Goal: Task Accomplishment & Management: Manage account settings

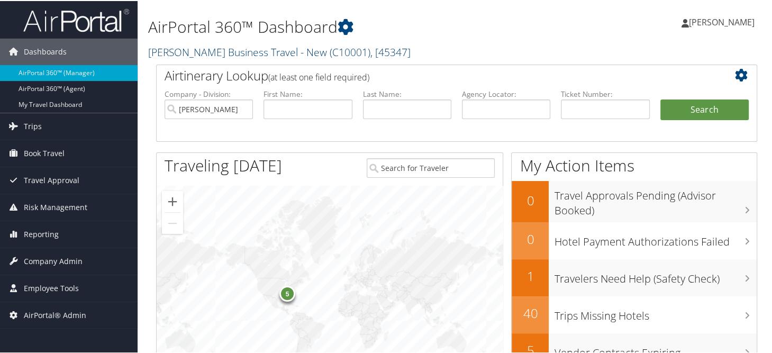
click at [189, 53] on link "[PERSON_NAME] Business Travel - New ( C10001 ) , [ 45347 ]" at bounding box center [279, 51] width 262 height 14
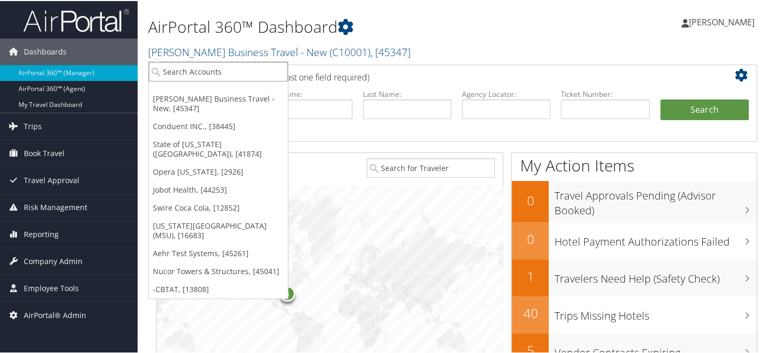
click at [189, 73] on input "search" at bounding box center [218, 71] width 139 height 20
type input "temple"
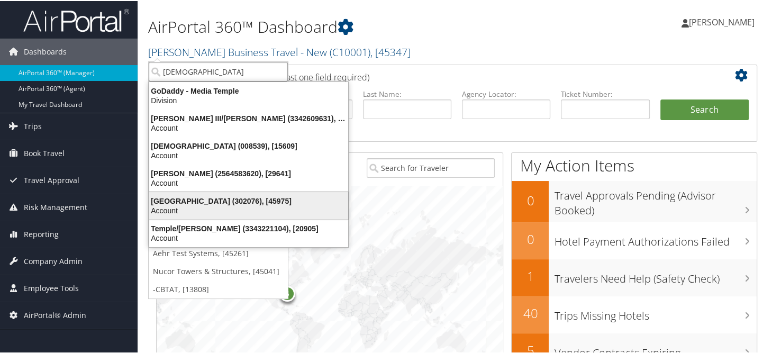
click at [206, 201] on div "Temple University (302076), [45975]" at bounding box center [249, 200] width 212 height 10
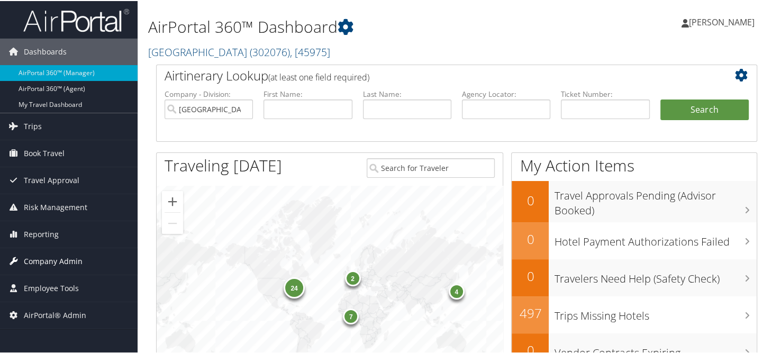
click at [60, 265] on span "Company Admin" at bounding box center [53, 260] width 59 height 26
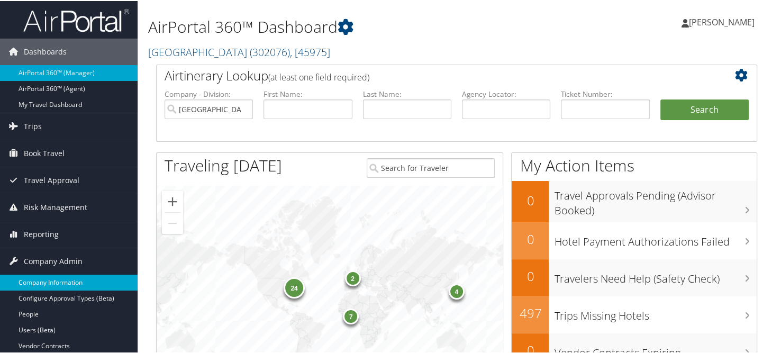
click at [57, 277] on link "Company Information" at bounding box center [69, 282] width 138 height 16
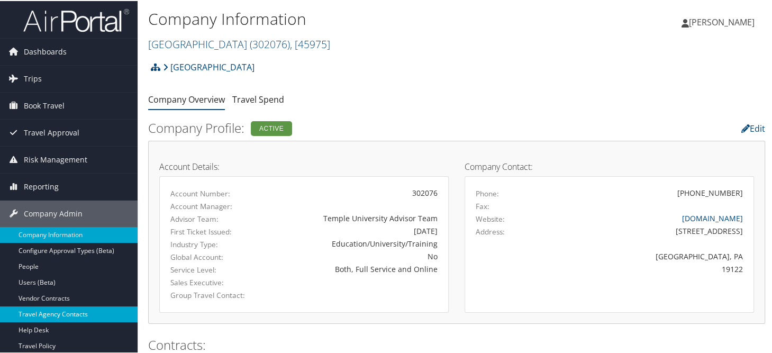
click at [69, 311] on link "Travel Agency Contacts" at bounding box center [69, 313] width 138 height 16
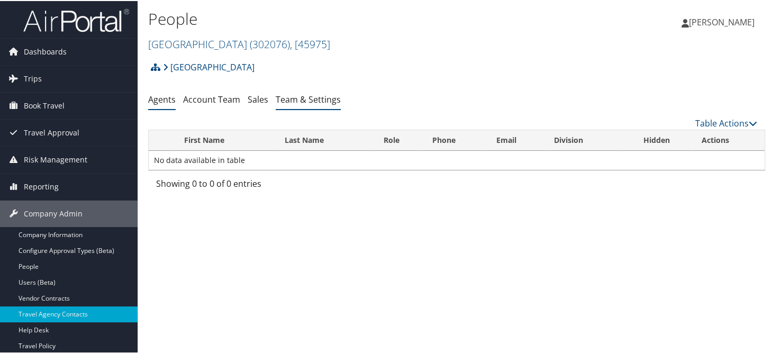
click at [287, 92] on li "Team & Settings" at bounding box center [308, 98] width 65 height 19
click at [288, 96] on link "Team & Settings" at bounding box center [308, 99] width 65 height 12
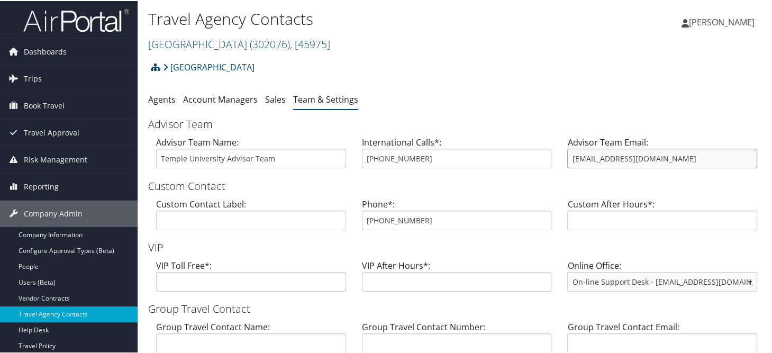
drag, startPoint x: 683, startPoint y: 161, endPoint x: 568, endPoint y: 161, distance: 114.8
click at [568, 161] on input "templetravel@cbtravel.com" at bounding box center [662, 158] width 190 height 20
drag, startPoint x: 429, startPoint y: 221, endPoint x: 355, endPoint y: 221, distance: 74.6
click at [355, 221] on div "Phone*: 855-594-5376" at bounding box center [457, 217] width 206 height 41
click at [522, 31] on div "Sonya Marmolejo Sonya Marmolejo My Settings Travel Agency Contacts Log Consulti…" at bounding box center [646, 25] width 259 height 41
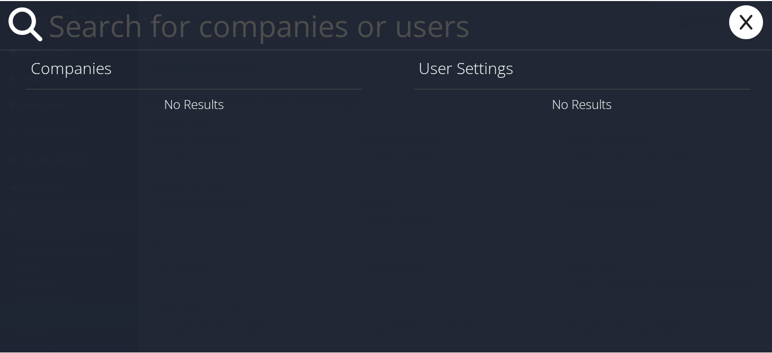
paste input "[PERSON_NAME][EMAIL_ADDRESS][PERSON_NAME][DOMAIN_NAME]"
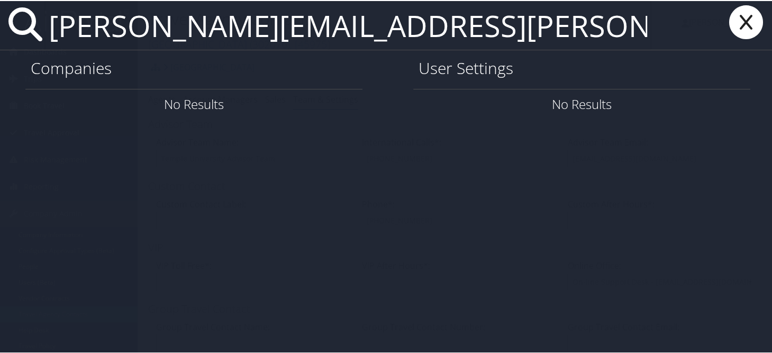
type input "[PERSON_NAME][EMAIL_ADDRESS][PERSON_NAME][DOMAIN_NAME]"
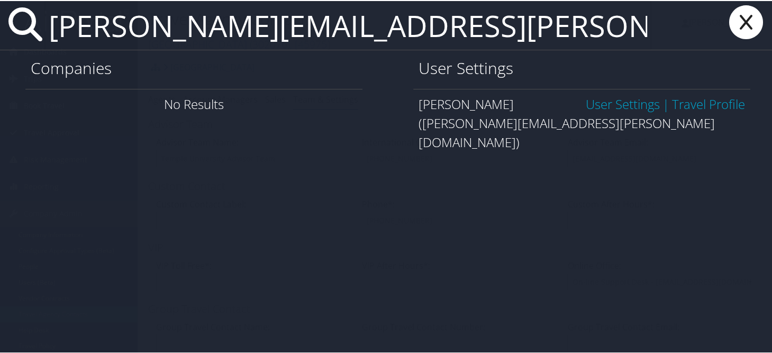
click at [607, 101] on link "User Settings" at bounding box center [623, 102] width 74 height 17
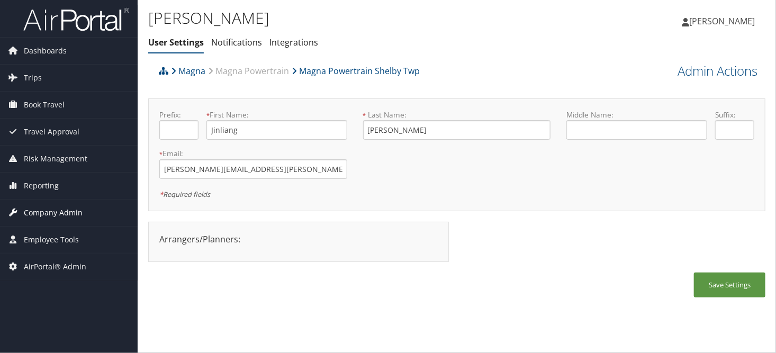
click at [46, 213] on span "Company Admin" at bounding box center [53, 212] width 59 height 26
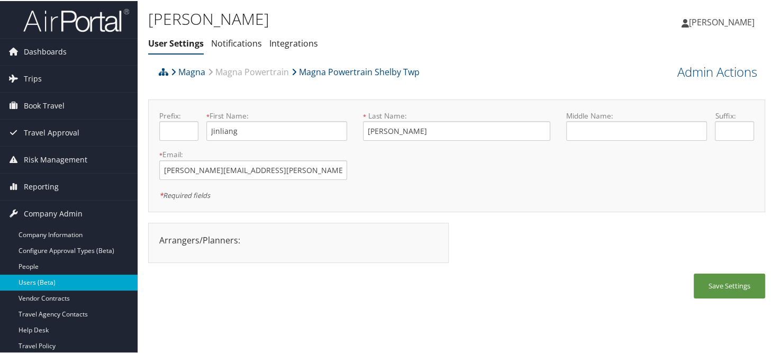
click at [56, 277] on link "Users (Beta)" at bounding box center [69, 282] width 138 height 16
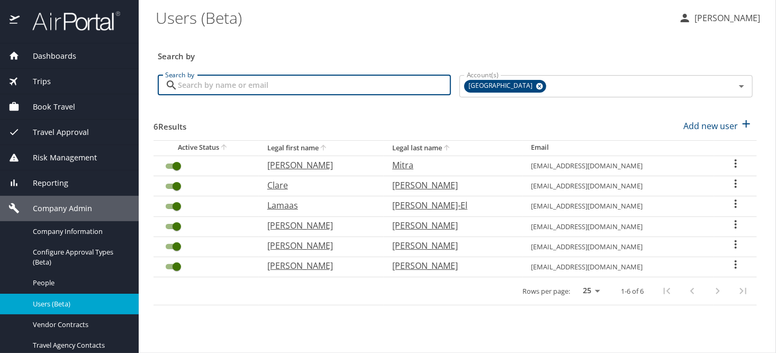
paste input "[PERSON_NAME][EMAIL_ADDRESS][PERSON_NAME][DOMAIN_NAME]"
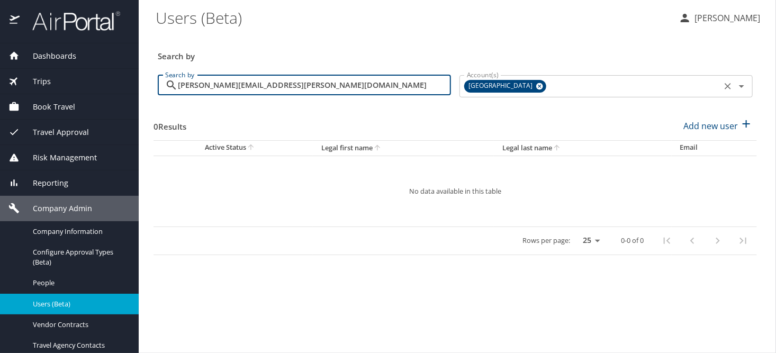
click at [533, 86] on div "[GEOGRAPHIC_DATA]" at bounding box center [505, 86] width 82 height 13
type input "[PERSON_NAME][EMAIL_ADDRESS][PERSON_NAME][DOMAIN_NAME]"
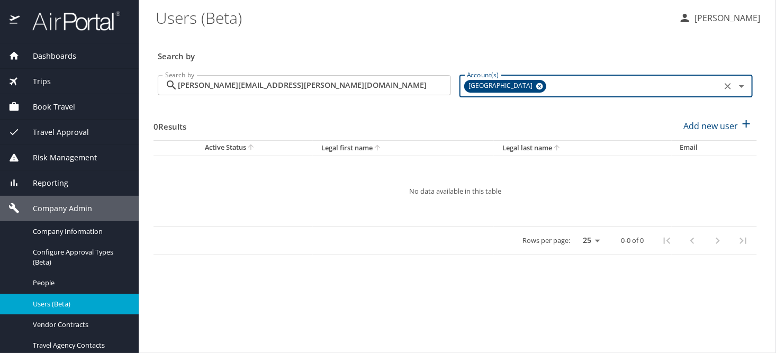
click at [536, 86] on icon at bounding box center [539, 86] width 7 height 7
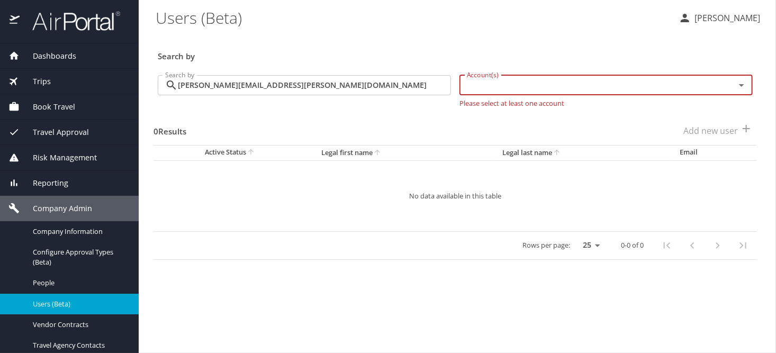
click at [515, 89] on input "Account(s)" at bounding box center [590, 85] width 256 height 14
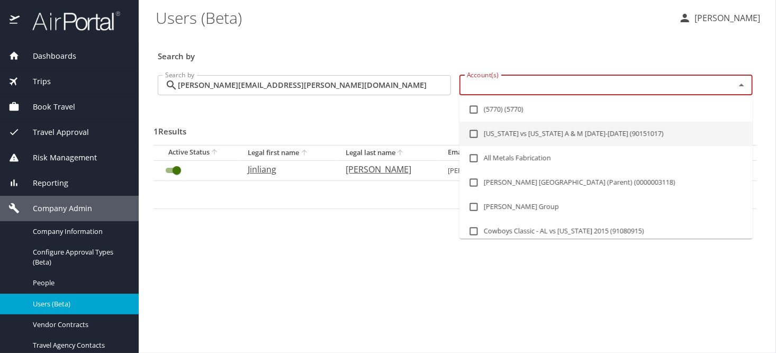
click at [388, 288] on main "Users (Beta) [PERSON_NAME] Search by Search by [PERSON_NAME][EMAIL_ADDRESS][PER…" at bounding box center [457, 176] width 637 height 353
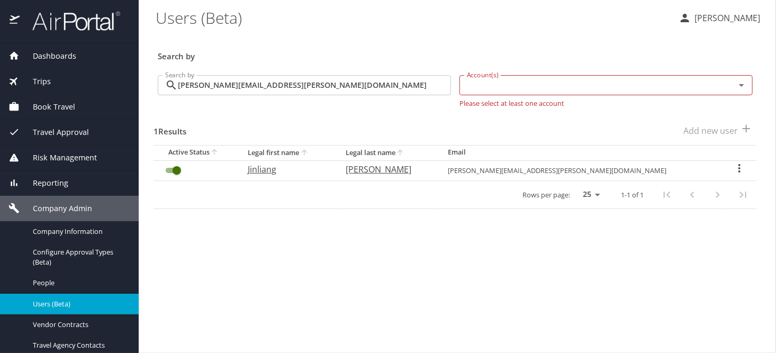
click at [738, 171] on icon "User Search Table" at bounding box center [739, 168] width 2 height 8
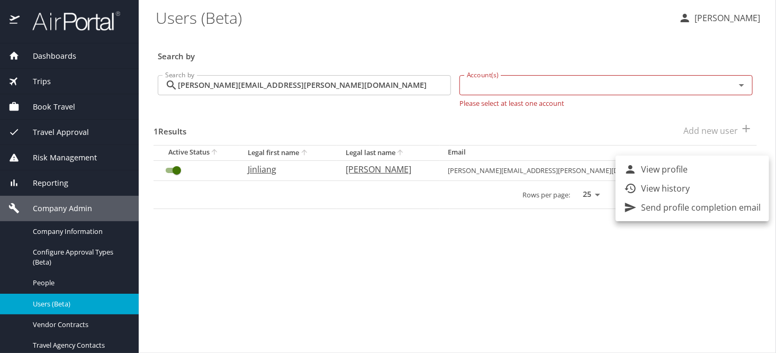
click at [673, 187] on p "View history" at bounding box center [665, 188] width 49 height 13
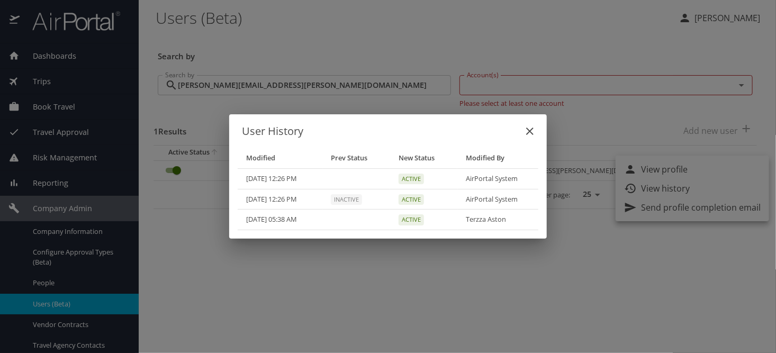
click at [527, 132] on icon "close" at bounding box center [529, 131] width 13 height 13
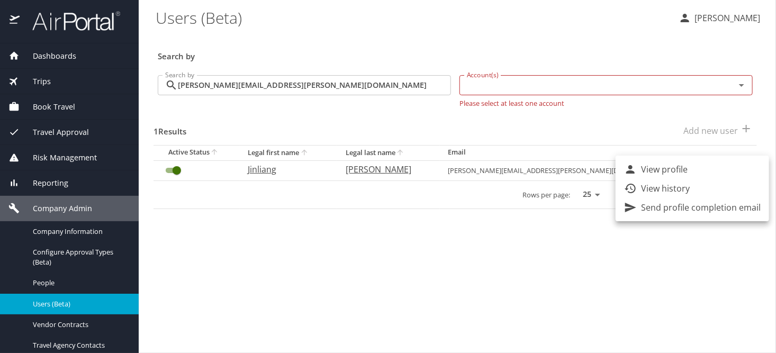
drag, startPoint x: 328, startPoint y: 90, endPoint x: 258, endPoint y: 90, distance: 69.3
click at [169, 90] on div at bounding box center [388, 176] width 776 height 353
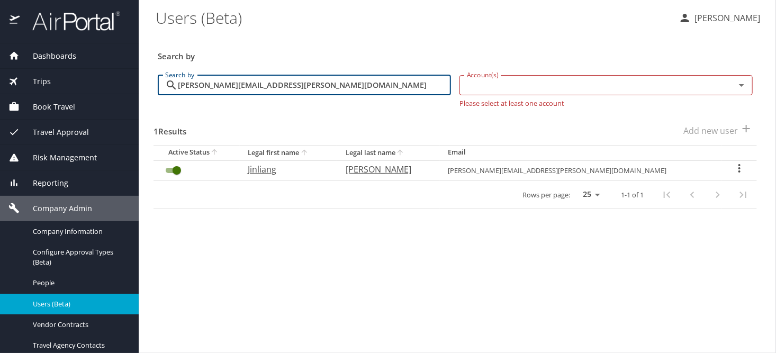
drag, startPoint x: 282, startPoint y: 87, endPoint x: 169, endPoint y: 91, distance: 112.8
click at [167, 92] on div "justin.zheng@magna.com Search by" at bounding box center [304, 85] width 293 height 20
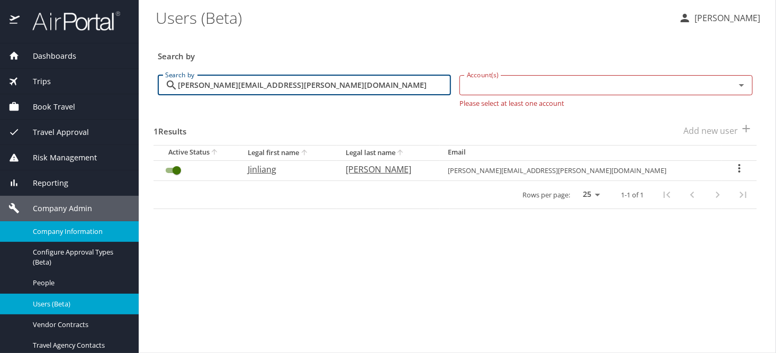
click at [37, 228] on span "Company Information" at bounding box center [79, 231] width 93 height 10
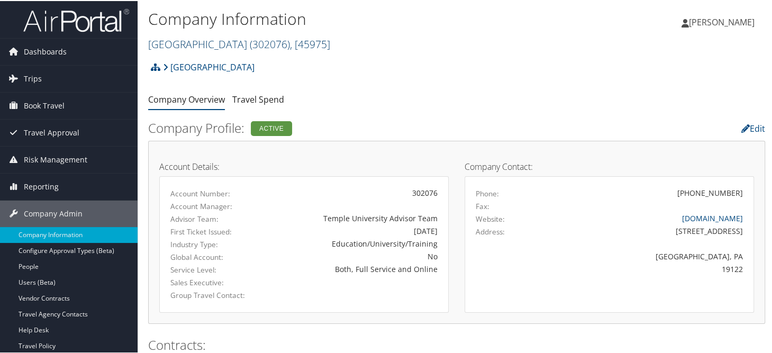
click at [179, 42] on link "[GEOGRAPHIC_DATA] ( 302076 ) , [ 45975 ]" at bounding box center [239, 43] width 182 height 14
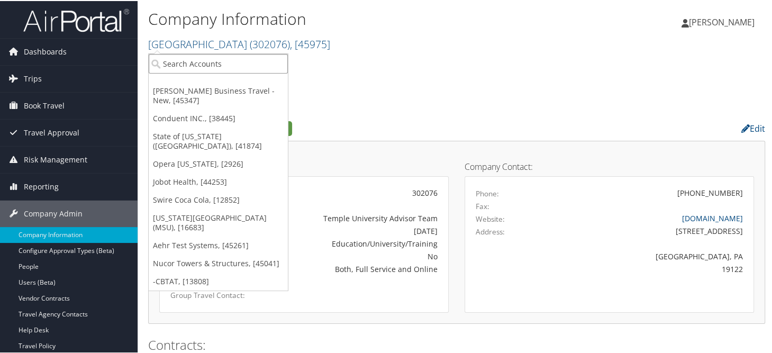
click at [196, 59] on input "search" at bounding box center [218, 63] width 139 height 20
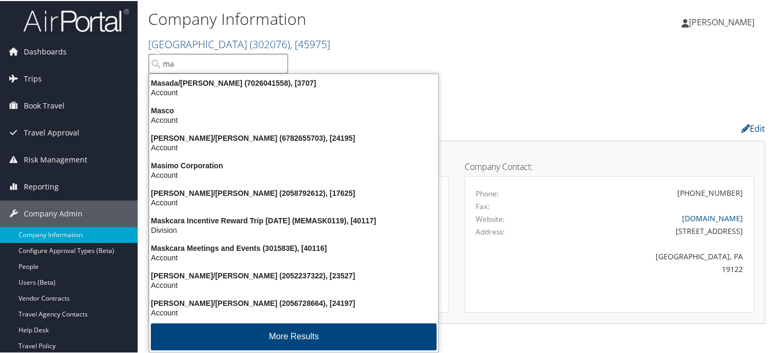
type input "m"
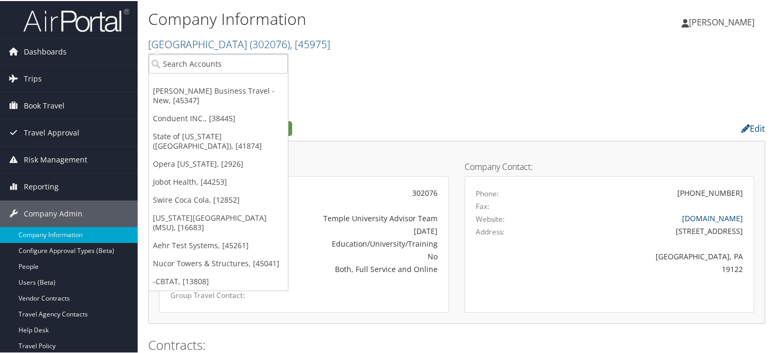
click at [357, 26] on h1 "Company Information" at bounding box center [353, 18] width 411 height 22
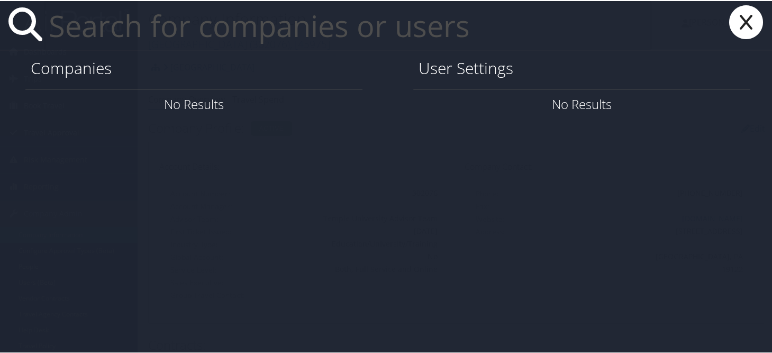
paste input "justin.zheng@magna.com"
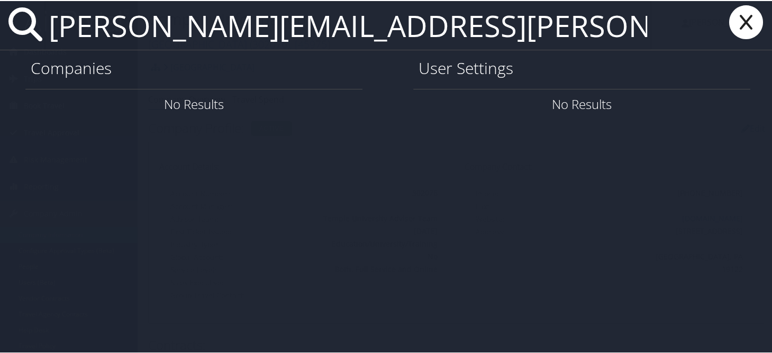
type input "justin.zheng@magna.com"
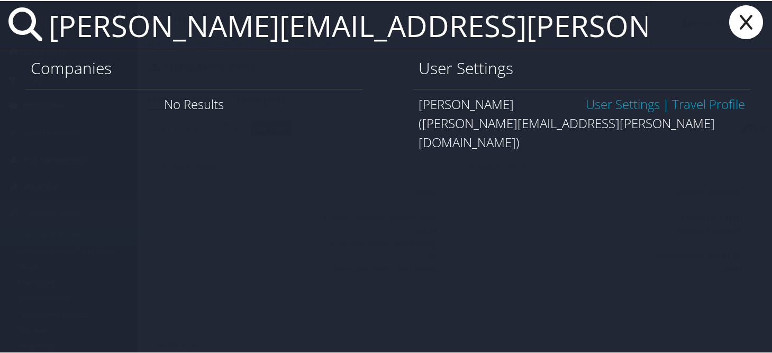
click at [602, 98] on link "User Settings" at bounding box center [623, 102] width 74 height 17
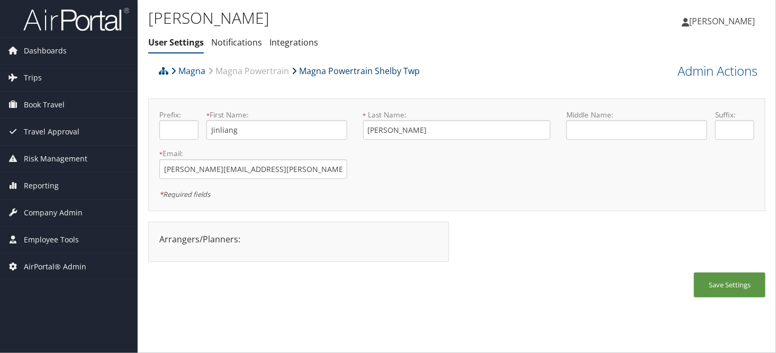
click at [349, 70] on link "Magna Powertrain Shelby Twp" at bounding box center [356, 70] width 128 height 21
click at [55, 210] on span "Company Admin" at bounding box center [53, 212] width 59 height 26
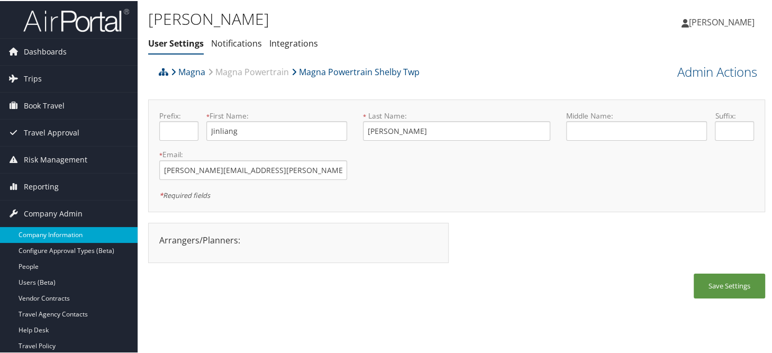
click at [58, 229] on link "Company Information" at bounding box center [69, 234] width 138 height 16
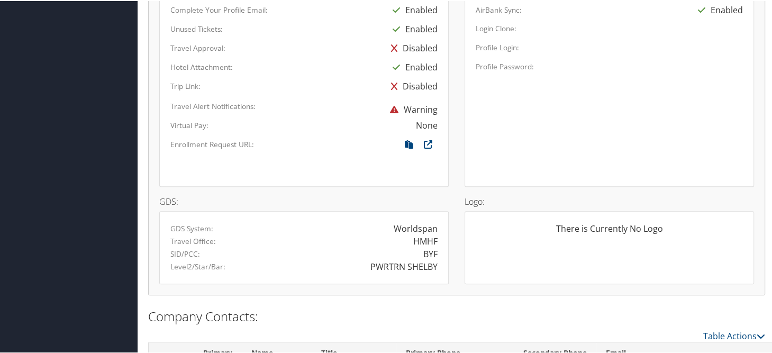
scroll to position [635, 0]
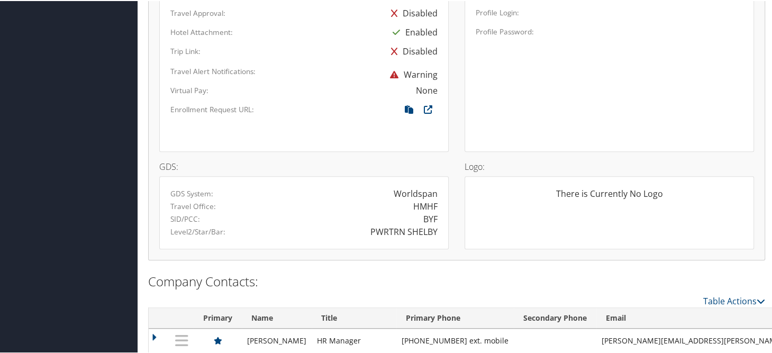
click at [571, 142] on div "Site Name: Provider: None Expense: None Contract Holder: Client AirBank Sync: E…" at bounding box center [609, 14] width 289 height 274
click at [578, 97] on div "Site Name: Provider: None Expense: None Contract Holder: Client AirBank Sync: E…" at bounding box center [609, 14] width 289 height 274
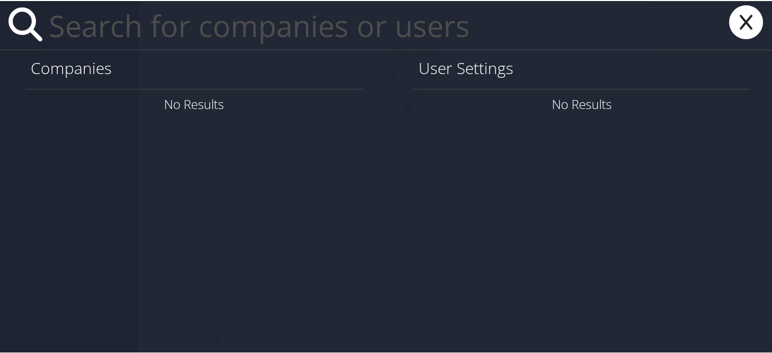
click at [292, 39] on input "text" at bounding box center [347, 24] width 607 height 49
paste input "[PERSON_NAME][EMAIL_ADDRESS][PERSON_NAME][DOMAIN_NAME]"
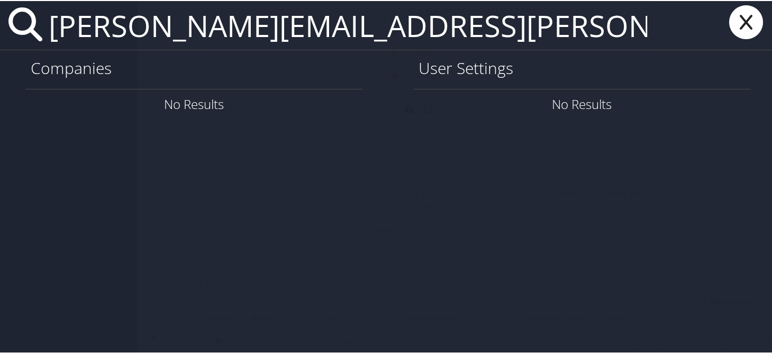
type input "[PERSON_NAME][EMAIL_ADDRESS][PERSON_NAME][DOMAIN_NAME]"
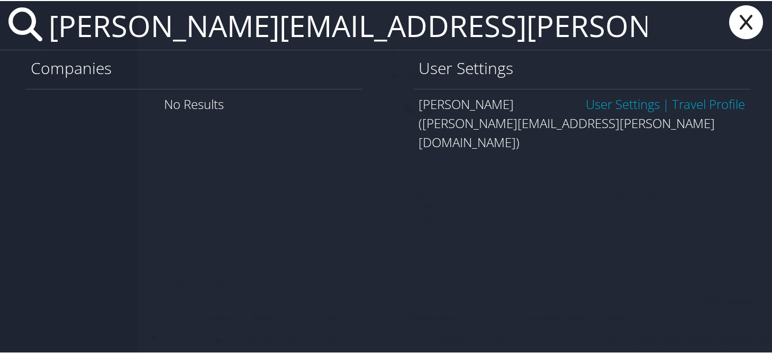
click at [602, 104] on link "User Settings" at bounding box center [623, 102] width 74 height 17
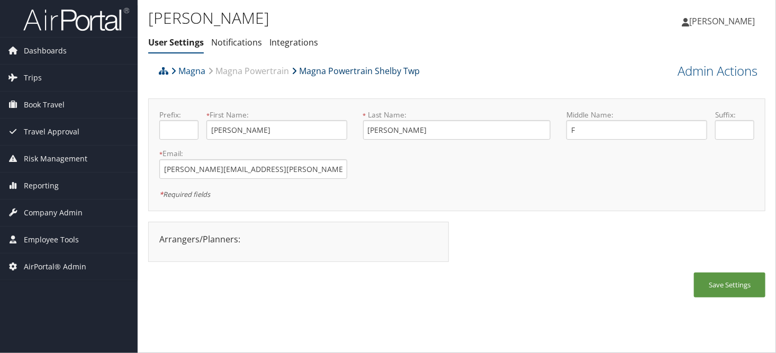
click at [355, 72] on link "Magna Powertrain Shelby Twp" at bounding box center [356, 70] width 128 height 21
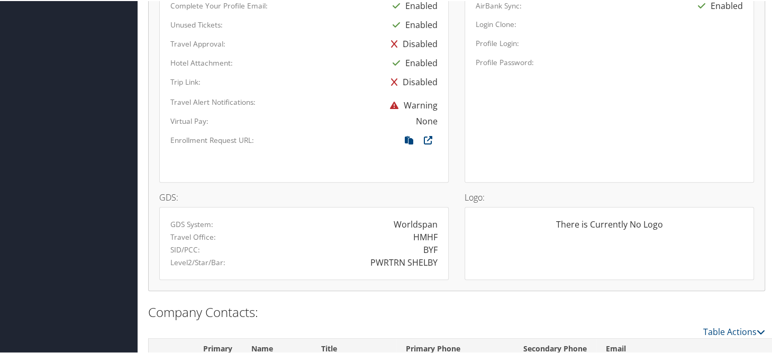
scroll to position [674, 0]
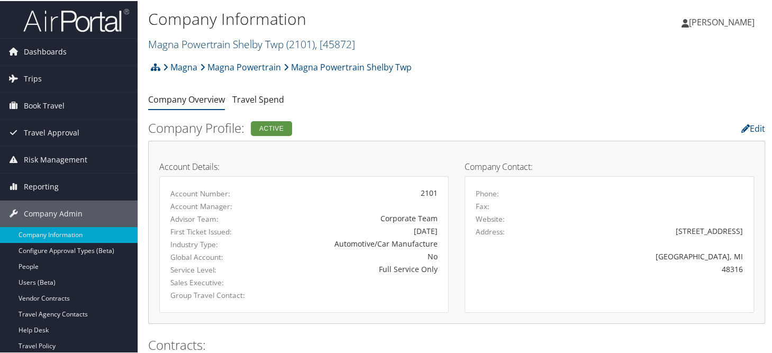
click at [199, 46] on link "Magna Powertrain Shelby Twp ( 2101 ) , [ 45872 ]" at bounding box center [251, 43] width 207 height 14
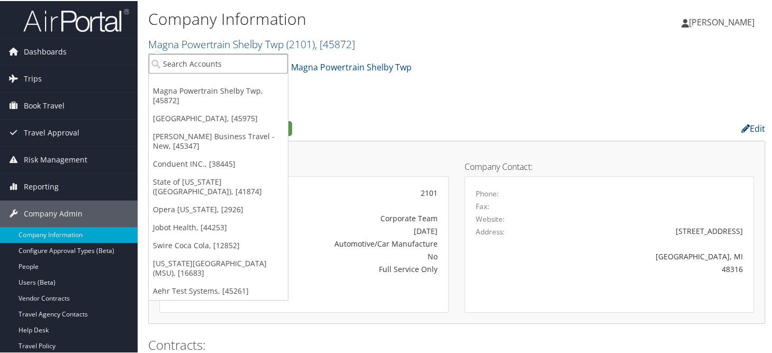
click at [206, 68] on input "search" at bounding box center [218, 63] width 139 height 20
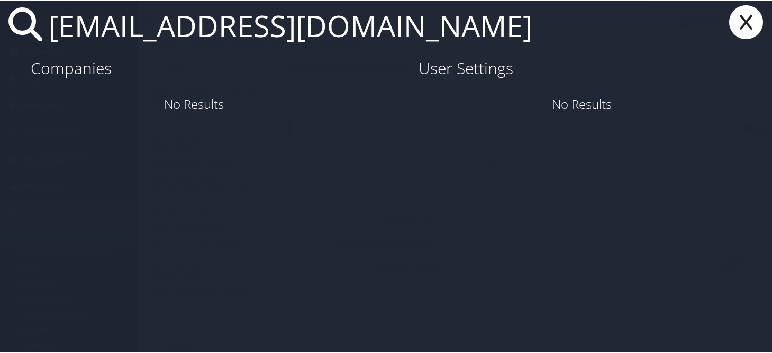
type input "perfectleafmanagement@gmail.com"
click at [743, 21] on icon at bounding box center [746, 21] width 42 height 34
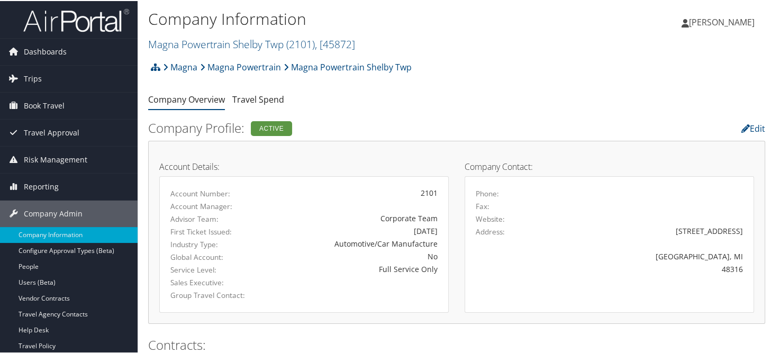
click at [184, 33] on h2 "Magna Powertrain Shelby Twp ( 2101 ) , [ 45872 ]" at bounding box center [353, 42] width 411 height 18
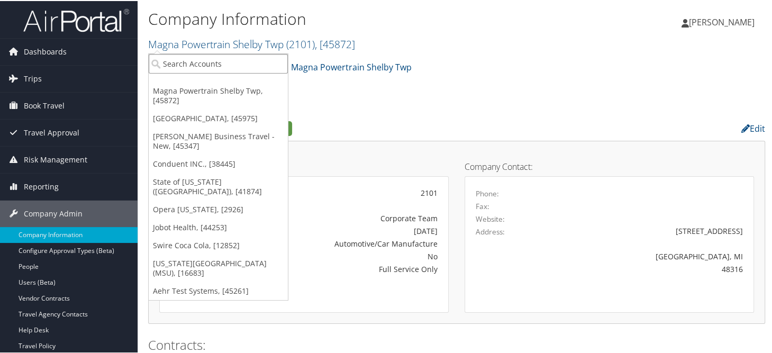
click at [216, 59] on input "search" at bounding box center [218, 63] width 139 height 20
type input "o"
click at [180, 119] on link "[GEOGRAPHIC_DATA], [45975]" at bounding box center [218, 117] width 139 height 18
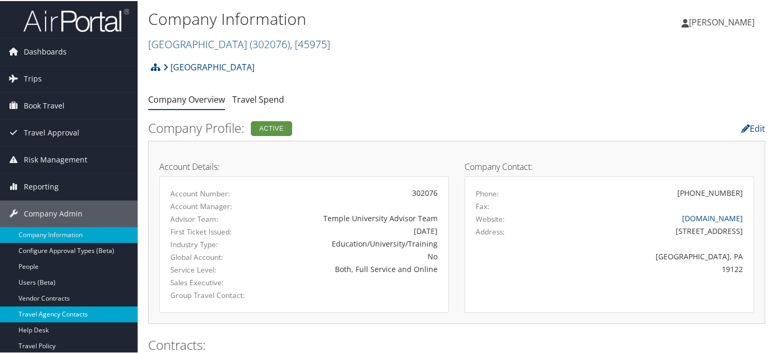
click at [68, 306] on link "Travel Agency Contacts" at bounding box center [69, 313] width 138 height 16
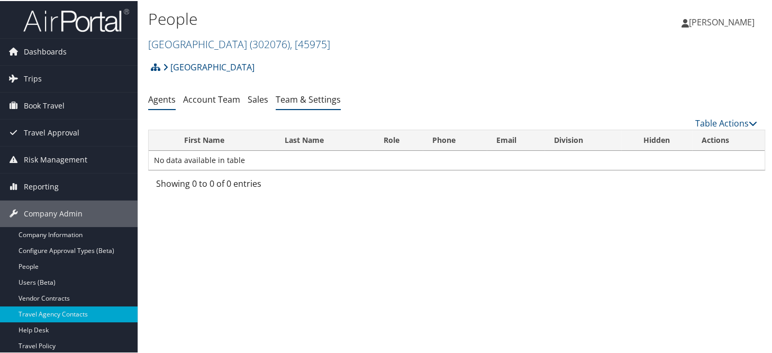
click at [297, 96] on link "Team & Settings" at bounding box center [308, 99] width 65 height 12
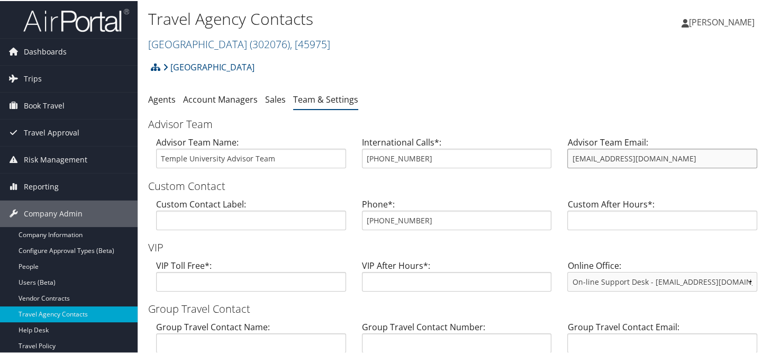
drag, startPoint x: 665, startPoint y: 157, endPoint x: 556, endPoint y: 157, distance: 108.5
click at [556, 157] on div "Advisor Team Name: Temple University Advisor Team International Calls*: 801-327…" at bounding box center [456, 155] width 617 height 41
drag, startPoint x: 424, startPoint y: 219, endPoint x: 361, endPoint y: 224, distance: 62.7
click at [362, 225] on input "855-594-5376" at bounding box center [457, 220] width 190 height 20
click at [388, 90] on ul "Agents Account Managers Sales Team & Settings" at bounding box center [456, 98] width 617 height 19
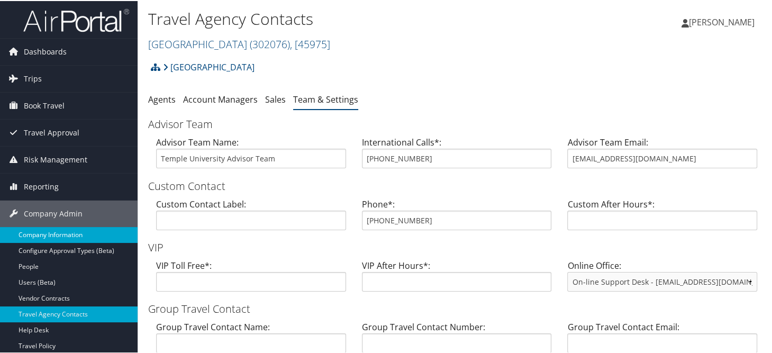
drag, startPoint x: 37, startPoint y: 232, endPoint x: 47, endPoint y: 230, distance: 10.7
click at [37, 232] on link "Company Information" at bounding box center [69, 234] width 138 height 16
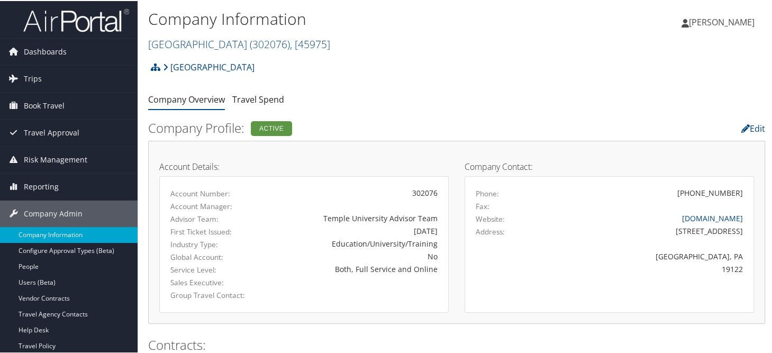
click at [465, 23] on h1 "Company Information" at bounding box center [353, 18] width 411 height 22
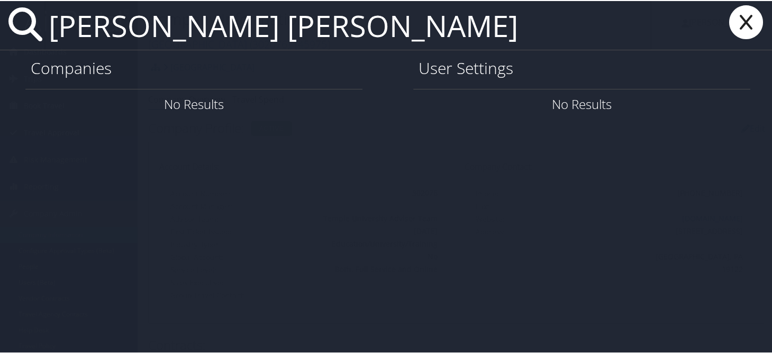
type input "janice williams lucas"
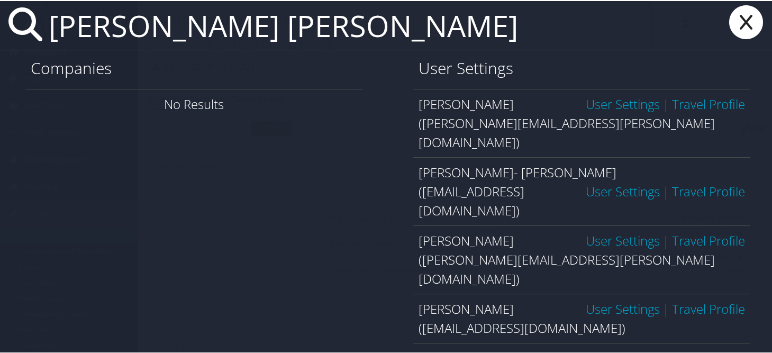
click at [586, 181] on link "User Settings" at bounding box center [623, 189] width 74 height 17
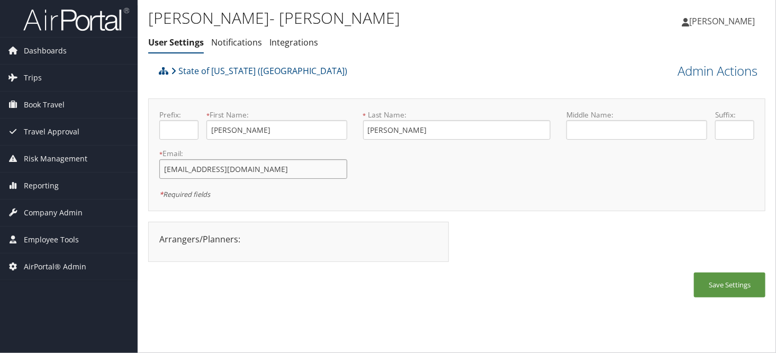
drag, startPoint x: 228, startPoint y: 173, endPoint x: 153, endPoint y: 173, distance: 74.6
click at [153, 173] on div "* Email: jlucas@lsuhsc.edu This field is required" at bounding box center [253, 167] width 204 height 39
click at [58, 212] on span "Company Admin" at bounding box center [53, 212] width 59 height 26
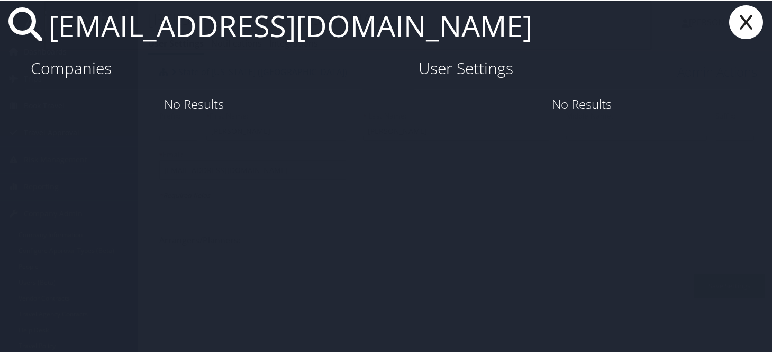
type input "aferr5@lsuhealthsciencecenter.edu"
drag, startPoint x: 551, startPoint y: 24, endPoint x: 53, endPoint y: 20, distance: 498.0
click at [53, 20] on input "aferr5@lsuhealthsciencecenter.edu" at bounding box center [347, 24] width 607 height 49
click at [725, 20] on icon at bounding box center [746, 21] width 42 height 34
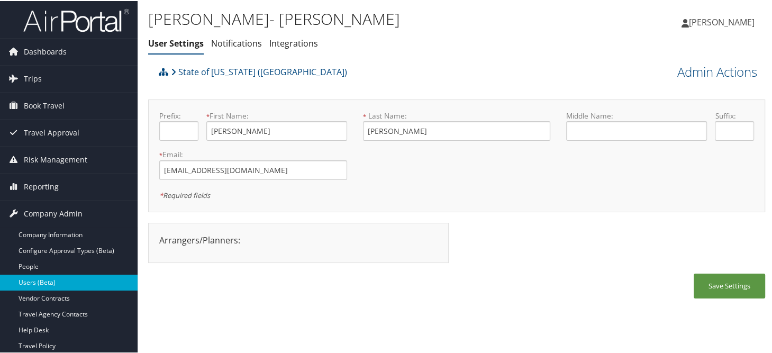
click at [33, 283] on link "Users (Beta)" at bounding box center [69, 282] width 138 height 16
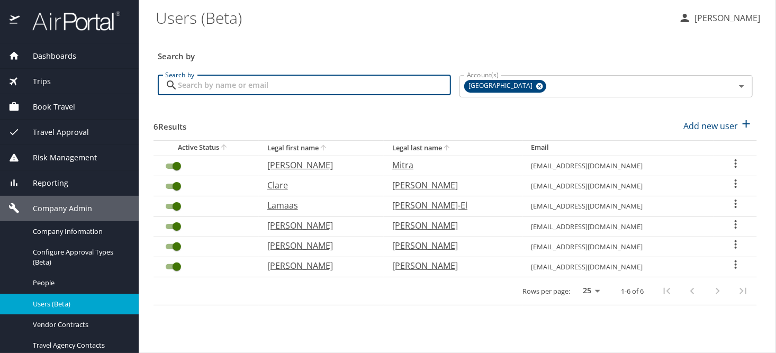
paste input "[EMAIL_ADDRESS][DOMAIN_NAME]"
click at [520, 83] on span "Temple University" at bounding box center [501, 85] width 75 height 11
type input "[EMAIL_ADDRESS][DOMAIN_NAME]"
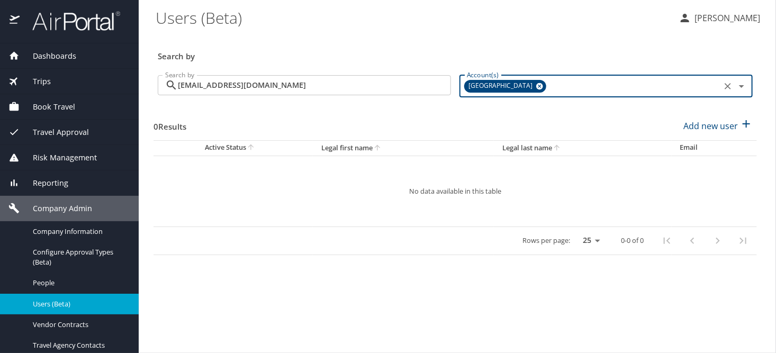
click at [536, 83] on icon at bounding box center [540, 86] width 8 height 12
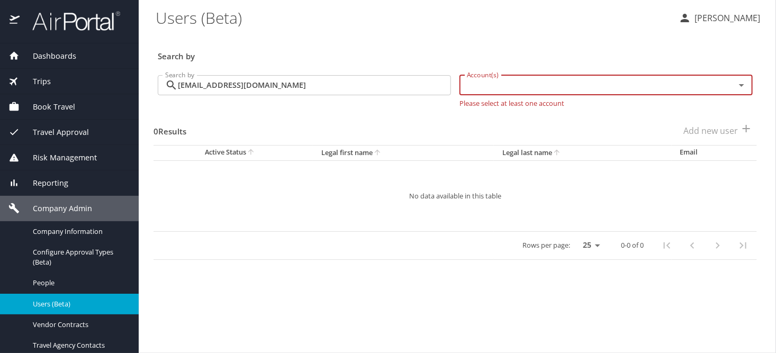
click at [533, 87] on input "Account(s)" at bounding box center [590, 85] width 256 height 14
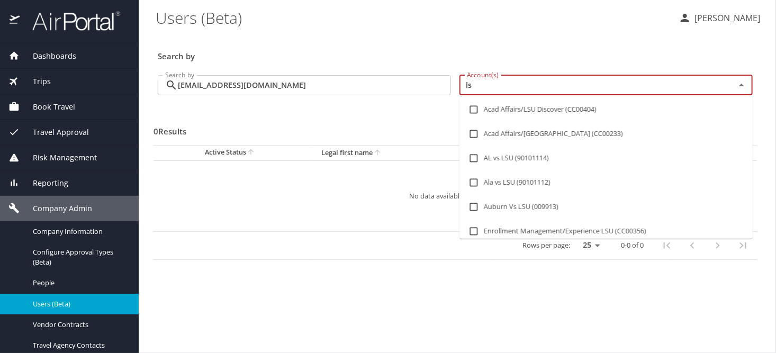
type input "l"
type input "state of"
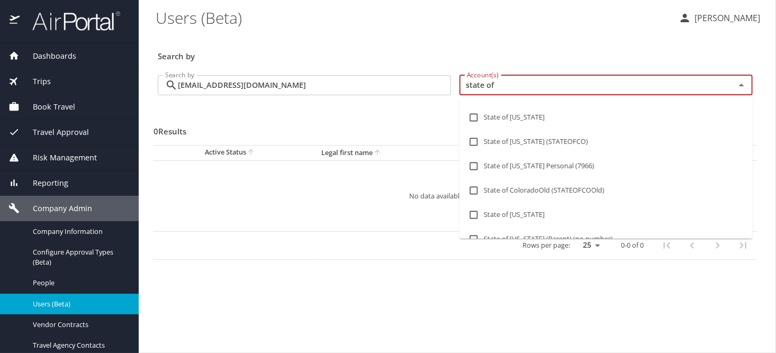
scroll to position [265, 0]
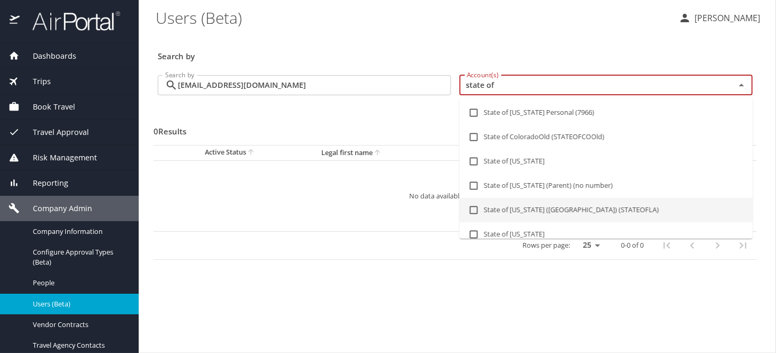
click at [470, 209] on input "checkbox" at bounding box center [474, 210] width 20 height 20
checkbox input "true"
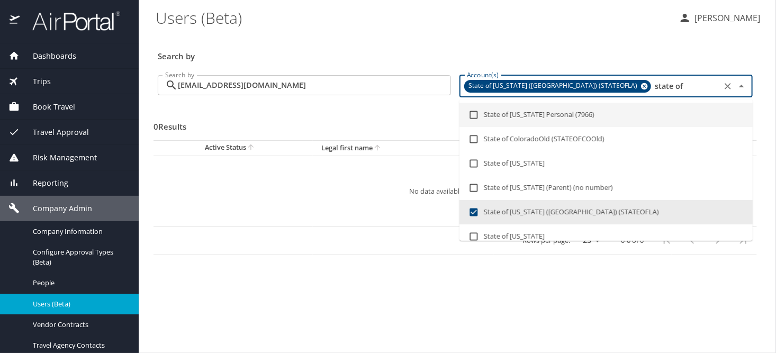
type input "state of"
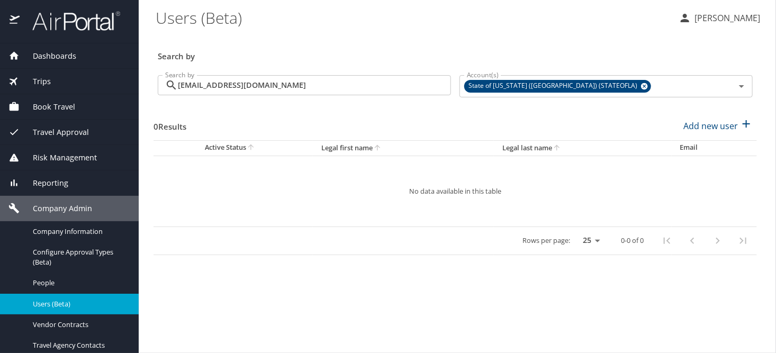
drag, startPoint x: 475, startPoint y: 23, endPoint x: 458, endPoint y: 34, distance: 20.7
click at [475, 23] on \(Beta\) "Users (Beta)" at bounding box center [413, 17] width 514 height 33
drag, startPoint x: 53, startPoint y: 233, endPoint x: 150, endPoint y: 198, distance: 102.8
click at [53, 233] on span "Company Information" at bounding box center [79, 231] width 93 height 10
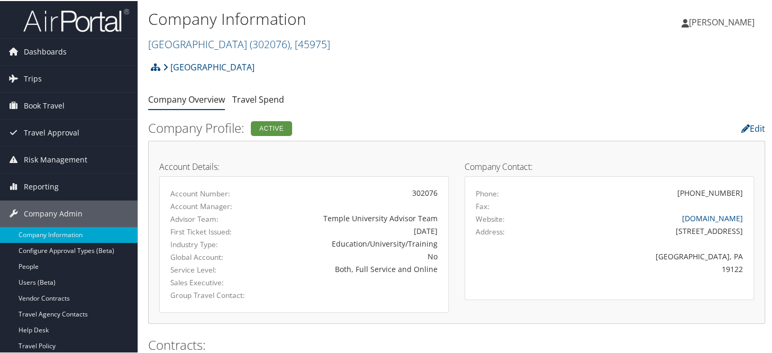
click at [176, 47] on link "[GEOGRAPHIC_DATA] ( 302076 ) , [ 45975 ]" at bounding box center [239, 43] width 182 height 14
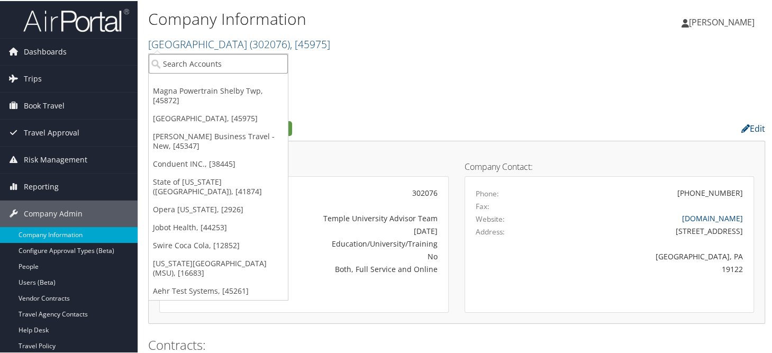
click at [183, 61] on input "search" at bounding box center [218, 63] width 139 height 20
type input "msu"
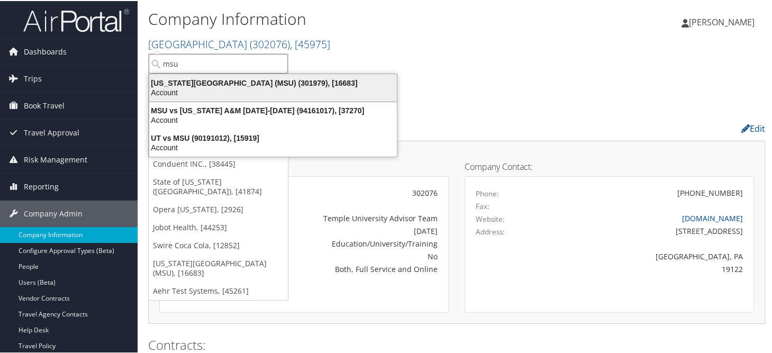
click at [266, 90] on div "Account" at bounding box center [273, 92] width 260 height 10
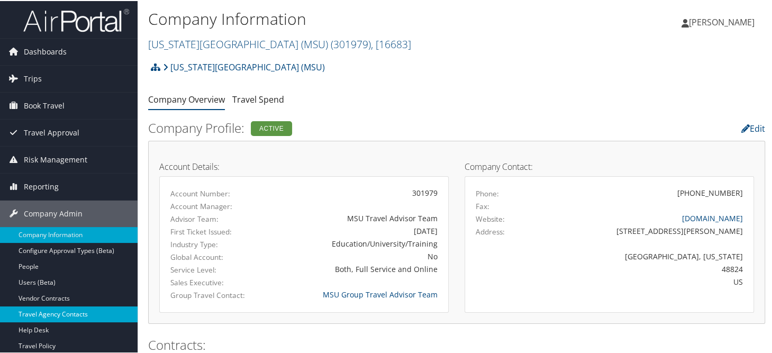
click at [73, 314] on link "Travel Agency Contacts" at bounding box center [69, 313] width 138 height 16
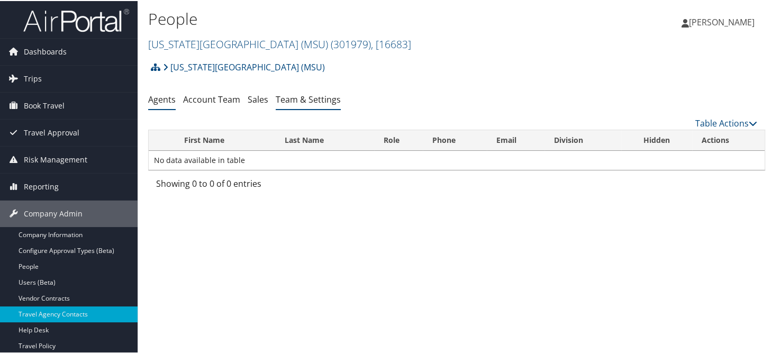
click at [295, 100] on link "Team & Settings" at bounding box center [308, 99] width 65 height 12
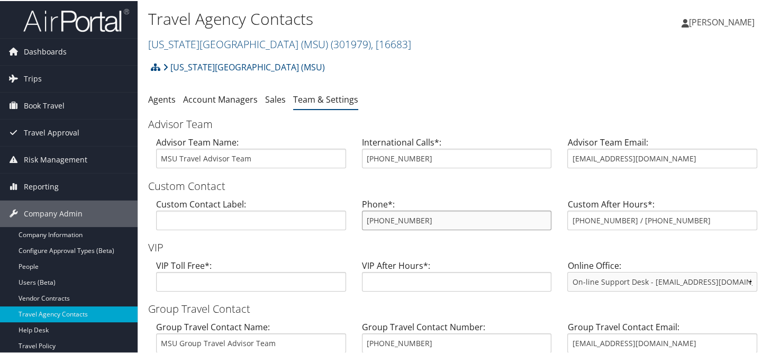
drag, startPoint x: 423, startPoint y: 219, endPoint x: 362, endPoint y: 220, distance: 60.9
click at [362, 220] on input "[PHONE_NUMBER]" at bounding box center [457, 220] width 190 height 20
click at [83, 231] on link "Company Information" at bounding box center [69, 234] width 138 height 16
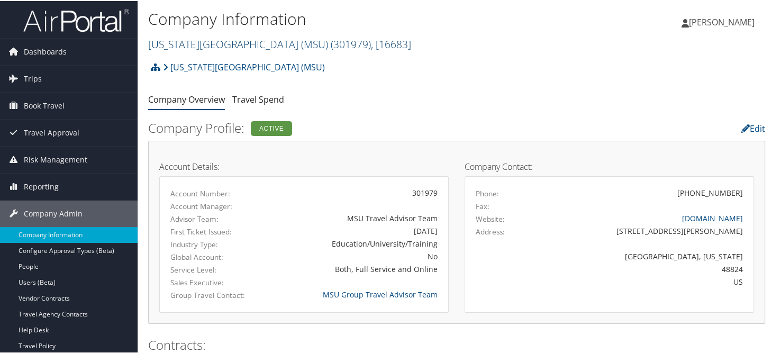
click at [217, 43] on link "[US_STATE][GEOGRAPHIC_DATA] (MSU) ( 301979 ) , [ 16683 ]" at bounding box center [279, 43] width 263 height 14
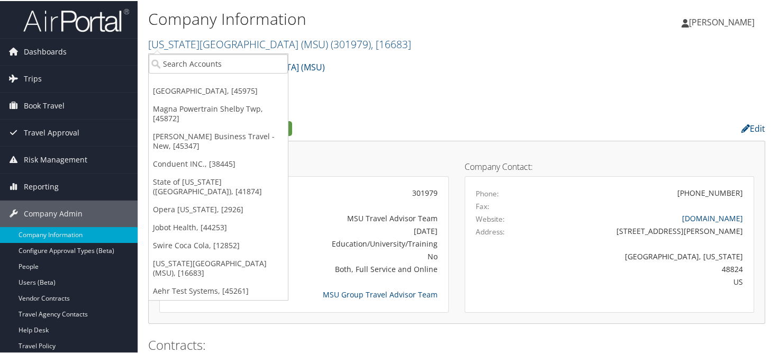
click at [374, 74] on div "[US_STATE][GEOGRAPHIC_DATA] (MSU) Account Structure [US_STATE][GEOGRAPHIC_DATA]…" at bounding box center [456, 70] width 617 height 29
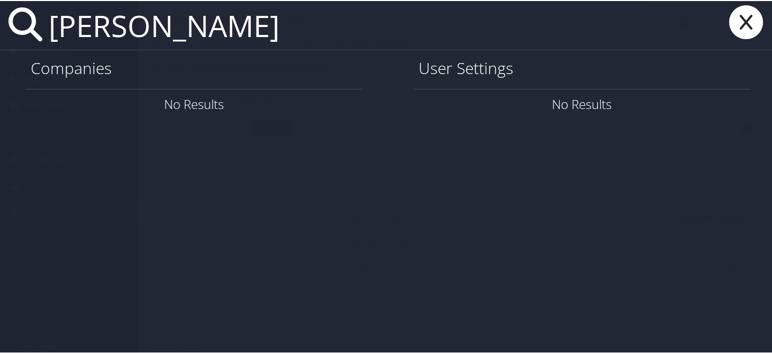
type input "[PERSON_NAME]"
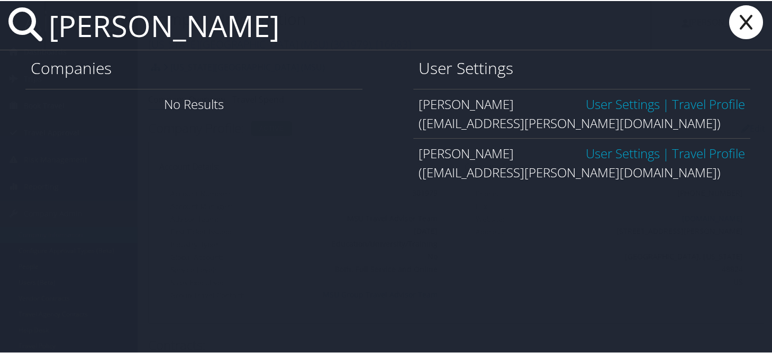
click at [388, 160] on div "User Settings [PERSON_NAME] User Settings | Travel Profile ([EMAIL_ADDRESS][PER…" at bounding box center [582, 117] width 388 height 137
click at [734, 20] on icon at bounding box center [746, 21] width 42 height 34
